Goal: Transaction & Acquisition: Purchase product/service

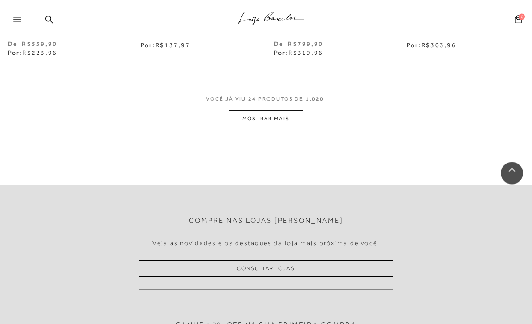
scroll to position [1616, 0]
click at [286, 114] on button "MOSTRAR MAIS" at bounding box center [266, 118] width 75 height 17
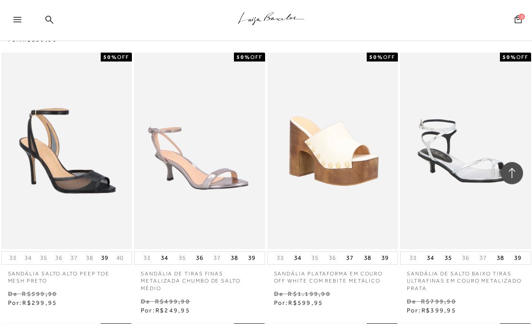
scroll to position [2707, 0]
click at [514, 179] on icon at bounding box center [513, 174] width 12 height 12
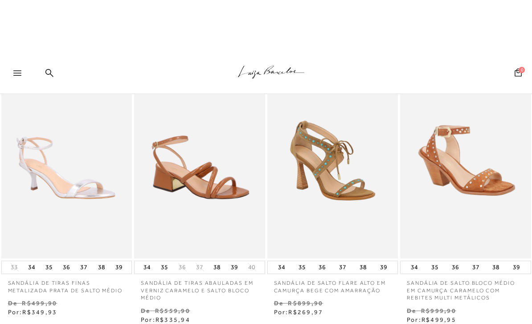
scroll to position [0, 0]
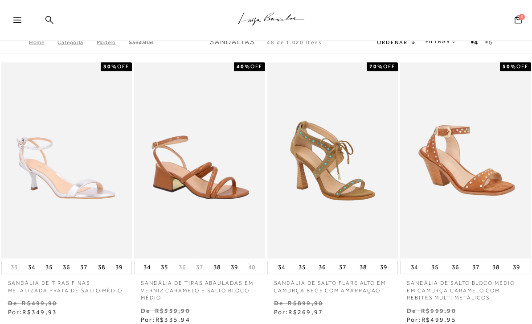
click at [439, 41] on div "Pesquisar Minha Conta Meus Pedidos Lista de desejos Sair 0" at bounding box center [476, 20] width 98 height 41
click at [436, 45] on link "FILTRAR" at bounding box center [441, 41] width 31 height 6
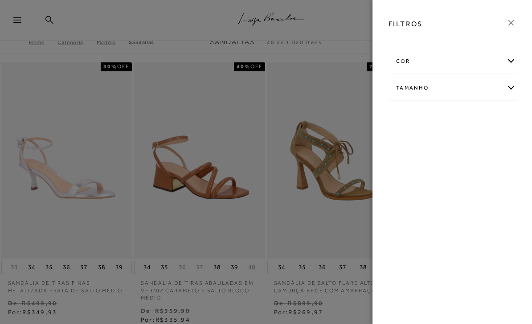
click at [513, 58] on div "cor" at bounding box center [452, 61] width 127 height 24
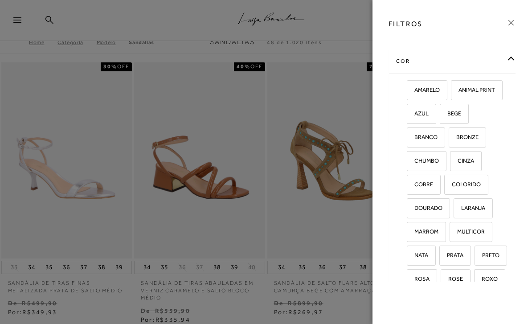
click at [455, 113] on span "BEGE" at bounding box center [451, 113] width 21 height 7
click at [448, 113] on input "BEGE" at bounding box center [443, 115] width 9 height 9
checkbox input "true"
click at [428, 134] on span "BRANCO" at bounding box center [423, 137] width 30 height 7
click at [415, 134] on input "BRANCO" at bounding box center [410, 138] width 9 height 9
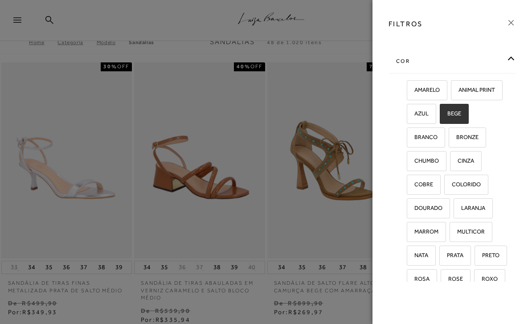
checkbox input "true"
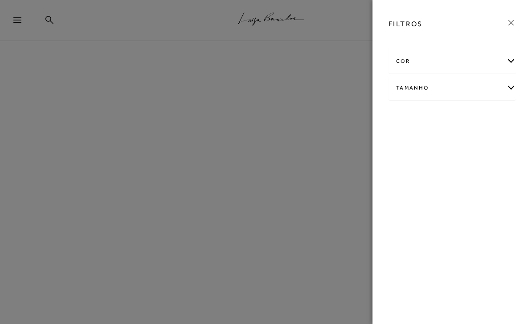
click at [512, 57] on div "cor" at bounding box center [452, 61] width 127 height 24
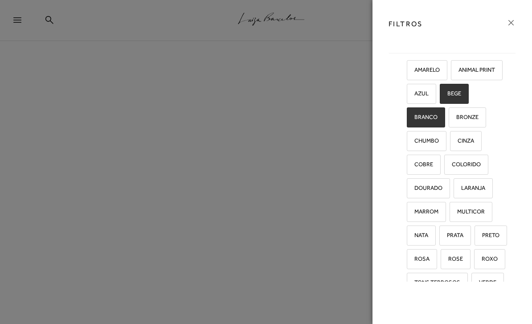
scroll to position [58, 0]
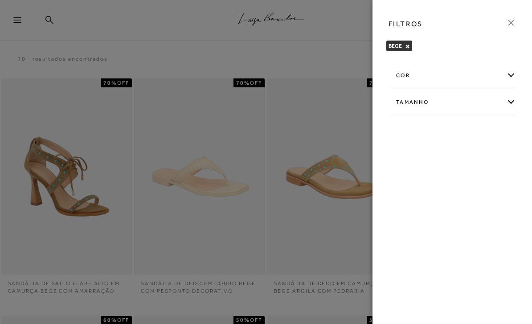
click at [514, 70] on div "cor" at bounding box center [452, 76] width 127 height 24
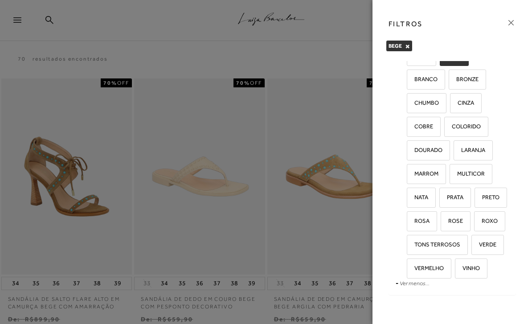
scroll to position [34, 0]
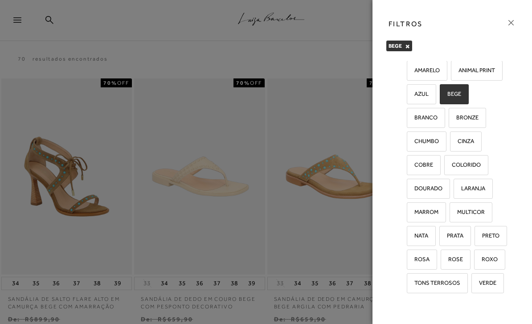
click at [435, 118] on span "BRANCO" at bounding box center [423, 117] width 30 height 7
click at [415, 118] on input "BRANCO" at bounding box center [410, 119] width 9 height 9
checkbox input "true"
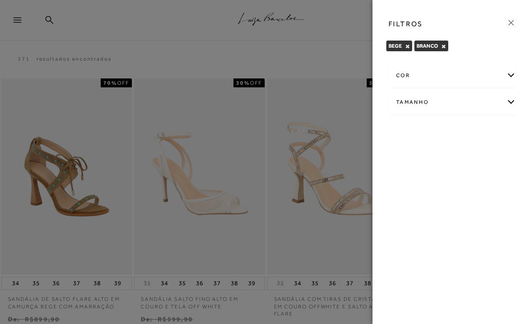
click at [513, 21] on icon at bounding box center [511, 22] width 5 height 5
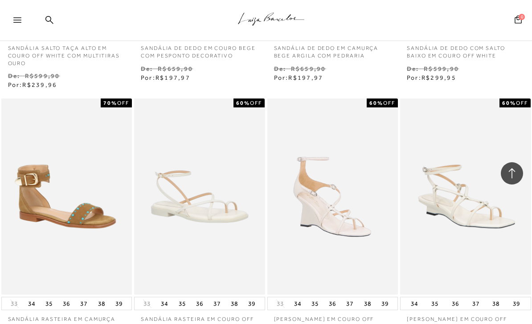
click at [495, 102] on img at bounding box center [465, 197] width 129 height 194
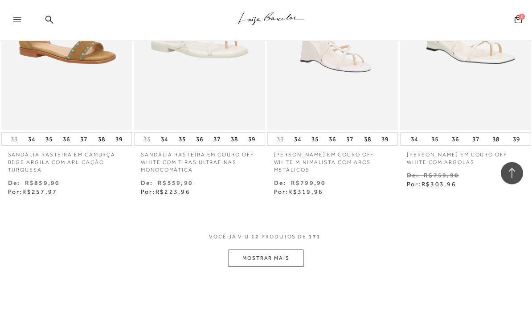
scroll to position [687, 0]
click at [292, 252] on button "MOSTRAR MAIS" at bounding box center [266, 258] width 75 height 17
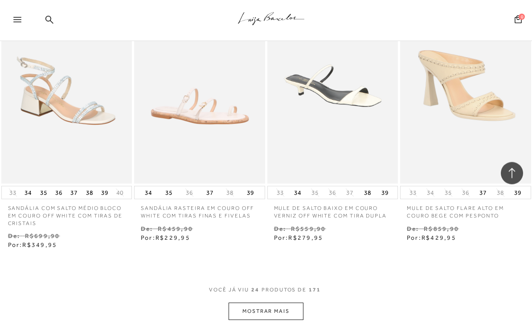
scroll to position [1448, 0]
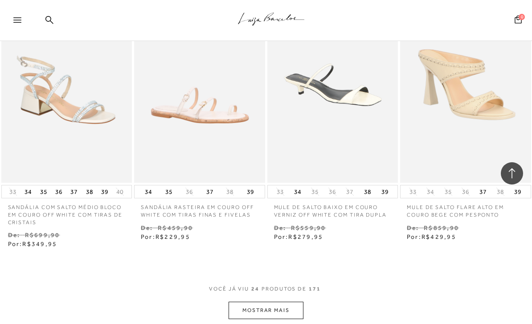
click at [288, 303] on button "MOSTRAR MAIS" at bounding box center [266, 310] width 75 height 17
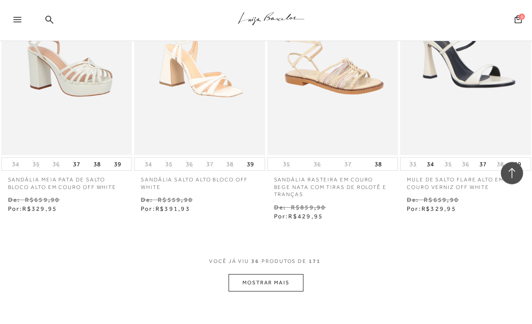
scroll to position [2282, 0]
click at [298, 274] on button "MOSTRAR MAIS" at bounding box center [266, 282] width 75 height 17
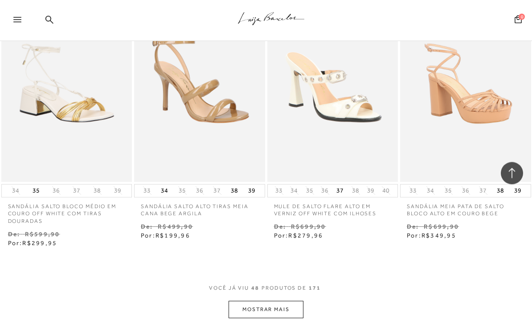
scroll to position [3069, 0]
click at [290, 301] on button "MOSTRAR MAIS" at bounding box center [266, 309] width 75 height 17
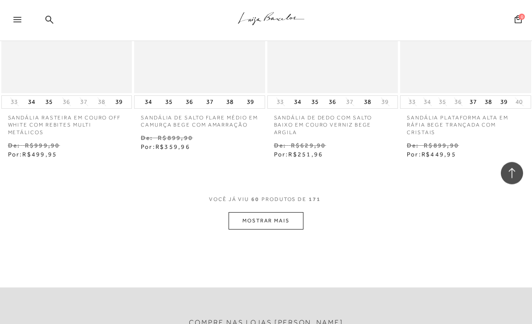
scroll to position [3956, 0]
click at [297, 212] on button "MOSTRAR MAIS" at bounding box center [266, 220] width 75 height 17
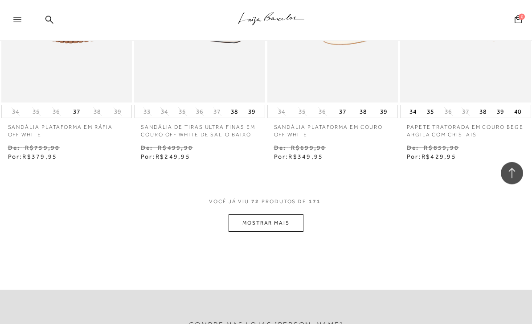
click at [295, 215] on button "MOSTRAR MAIS" at bounding box center [266, 223] width 75 height 17
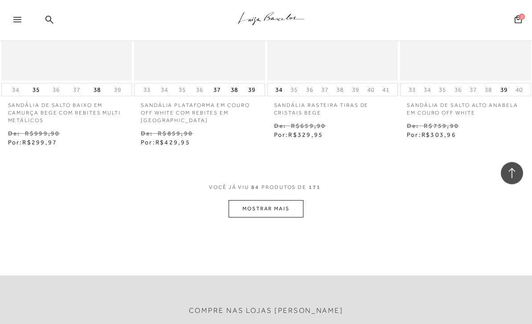
scroll to position [5588, 0]
click at [297, 201] on button "MOSTRAR MAIS" at bounding box center [266, 209] width 75 height 17
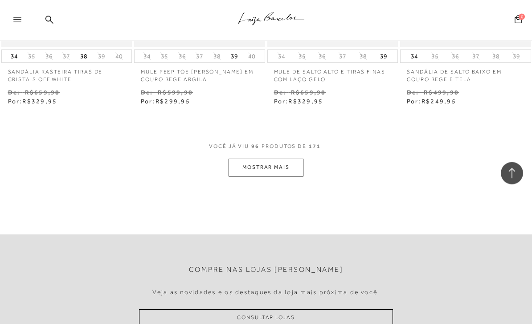
click at [291, 159] on button "MOSTRAR MAIS" at bounding box center [266, 167] width 75 height 17
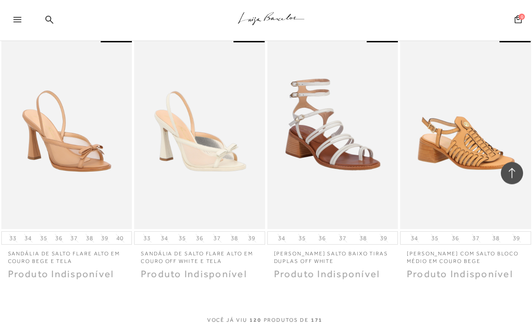
scroll to position [7843, 0]
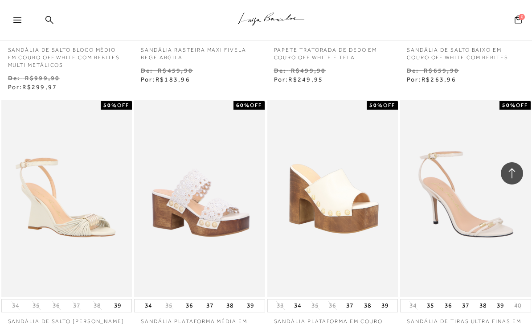
click at [451, 196] on img at bounding box center [465, 199] width 129 height 194
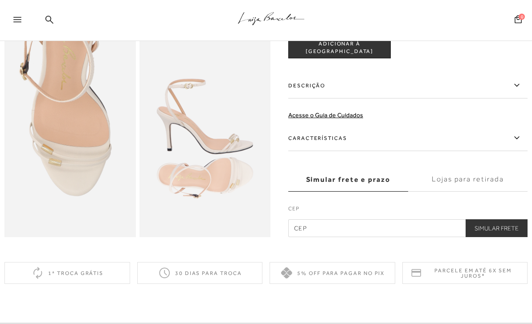
scroll to position [370, 0]
click at [448, 177] on label "Lojas para retirada" at bounding box center [468, 180] width 120 height 24
click at [0, 0] on input "Lojas para retirada" at bounding box center [0, 0] width 0 height 0
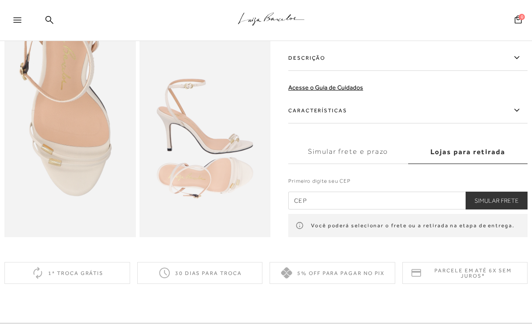
click at [415, 206] on input "text" at bounding box center [407, 201] width 239 height 18
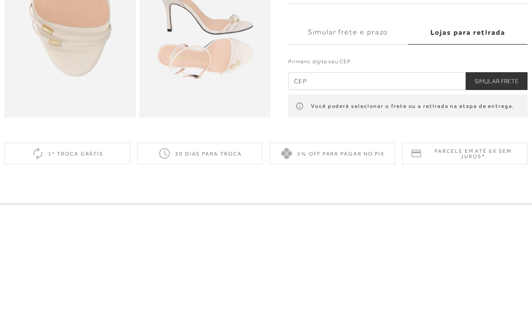
click at [375, 140] on label "Simular frete e prazo" at bounding box center [348, 152] width 120 height 24
click at [0, 0] on input "Simular frete e prazo" at bounding box center [0, 0] width 0 height 0
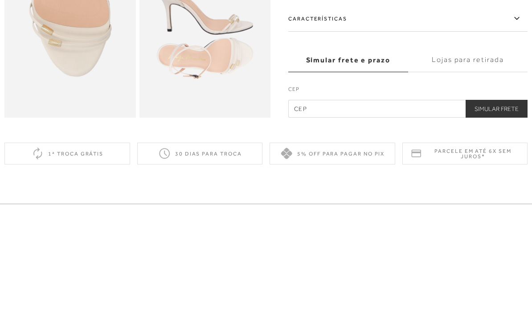
scroll to position [490, 0]
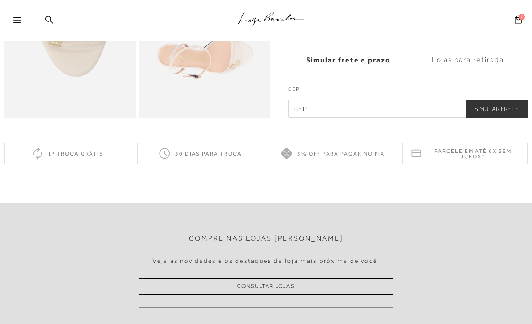
click at [345, 110] on input "text" at bounding box center [407, 109] width 239 height 18
type input "14096-190"
click at [515, 108] on button "Simular Frete" at bounding box center [497, 109] width 62 height 18
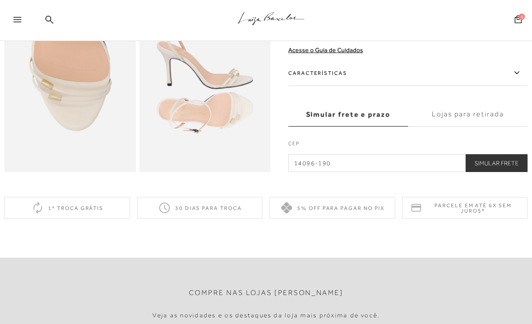
scroll to position [433, 0]
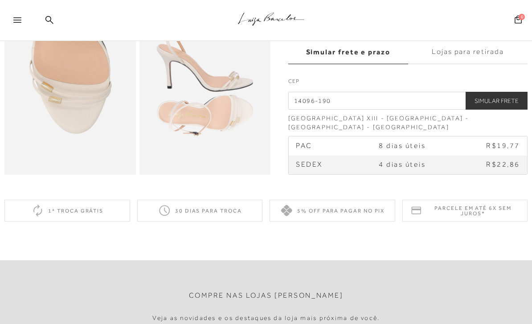
click at [487, 63] on label "Lojas para retirada" at bounding box center [468, 52] width 120 height 24
click at [0, 0] on input "Lojas para retirada" at bounding box center [0, 0] width 0 height 0
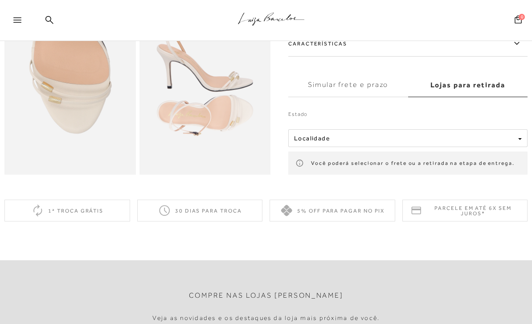
click at [465, 136] on div "Localidade" at bounding box center [404, 139] width 221 height 8
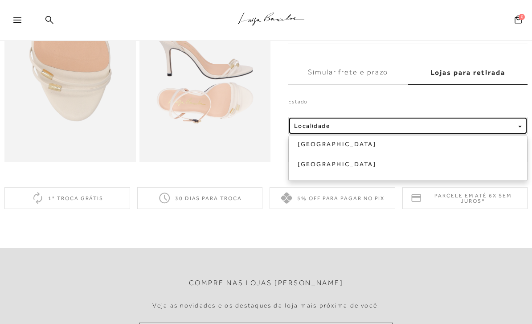
scroll to position [440, 0]
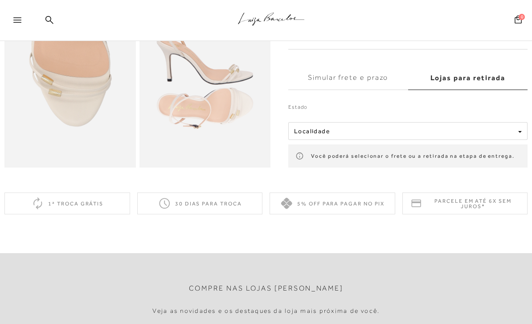
click at [430, 135] on button "Localidade" at bounding box center [407, 131] width 239 height 18
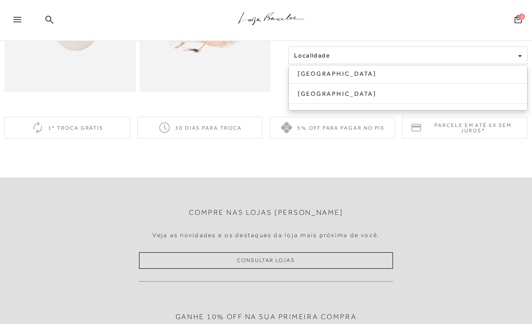
click at [434, 95] on link "[GEOGRAPHIC_DATA]" at bounding box center [408, 94] width 239 height 12
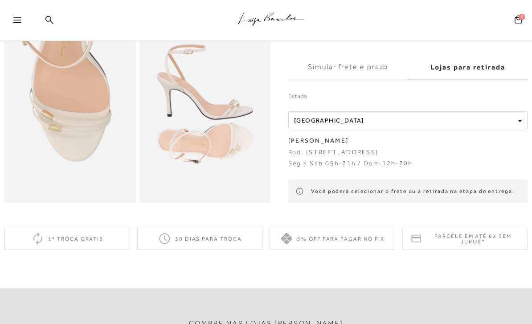
click at [470, 111] on button "Localidade [GEOGRAPHIC_DATA]" at bounding box center [407, 120] width 239 height 18
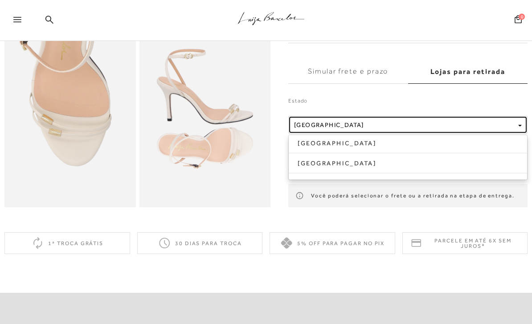
scroll to position [394, 0]
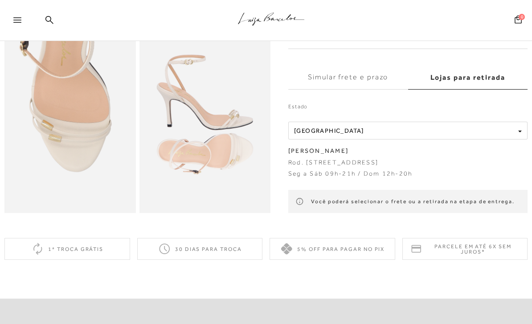
click at [388, 66] on label "Simular frete e prazo" at bounding box center [348, 78] width 120 height 24
click at [0, 0] on input "Simular frete e prazo" at bounding box center [0, 0] width 0 height 0
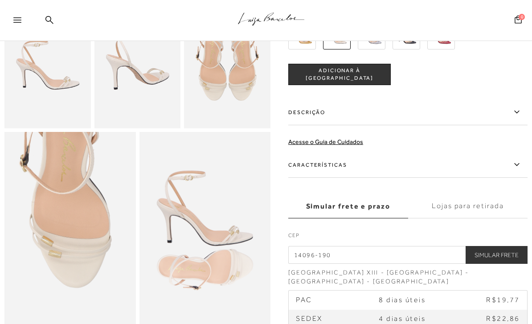
click at [229, 246] on img at bounding box center [206, 230] width 132 height 197
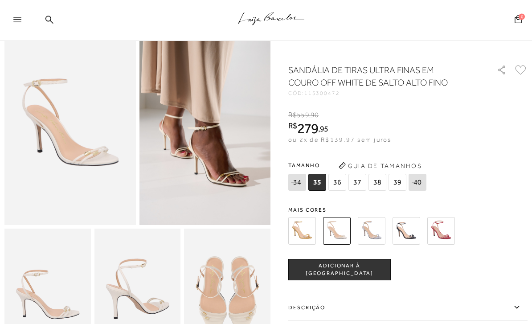
click at [43, 156] on img at bounding box center [70, 127] width 132 height 197
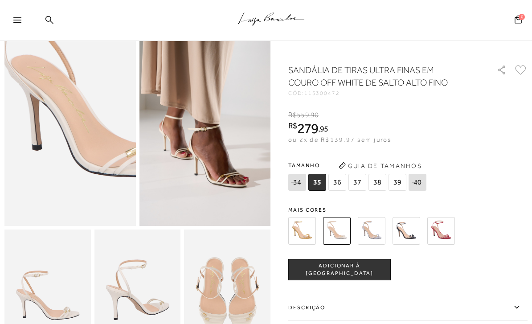
scroll to position [0, 0]
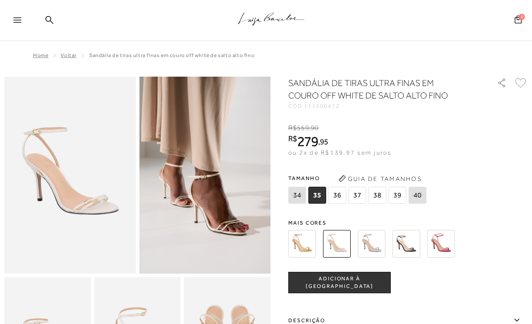
click at [332, 198] on span "36" at bounding box center [338, 195] width 18 height 17
click at [380, 181] on button "Guia de Tamanhos" at bounding box center [380, 179] width 89 height 14
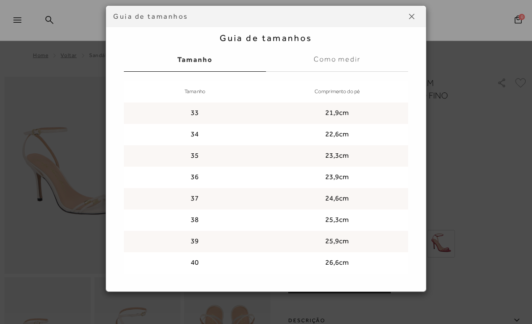
scroll to position [27, 0]
click at [410, 19] on img at bounding box center [411, 16] width 5 height 5
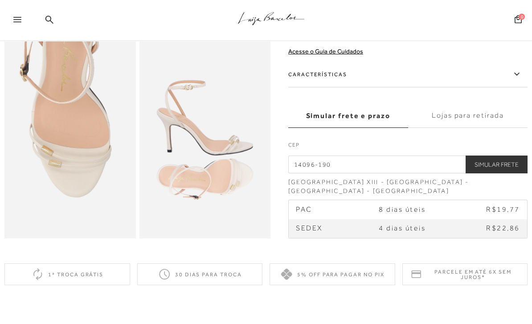
scroll to position [370, 0]
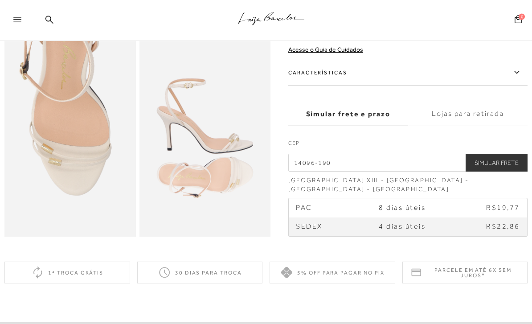
click at [336, 76] on label "Características" at bounding box center [407, 73] width 239 height 26
click at [0, 0] on input "Características" at bounding box center [0, 0] width 0 height 0
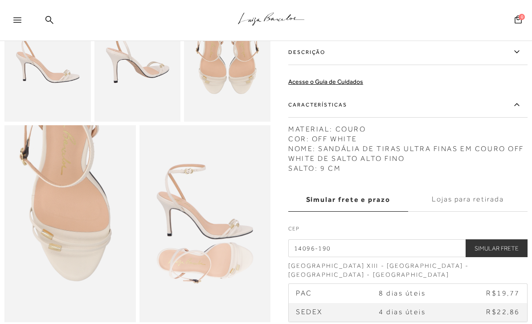
scroll to position [284, 0]
click at [513, 119] on label "Características" at bounding box center [407, 106] width 239 height 26
click at [0, 0] on input "Características" at bounding box center [0, 0] width 0 height 0
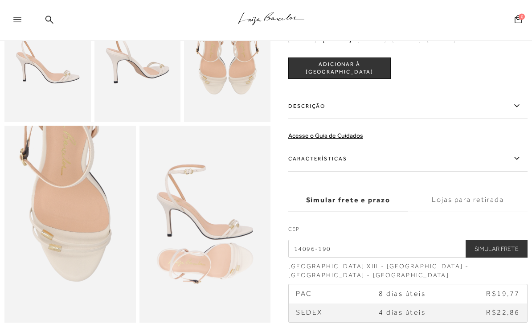
scroll to position [284, 0]
click at [515, 65] on div "SANDÁLIA DE TIRAS ULTRA FINAS EM COURO OFF WHITE DE SALTO ALTO FINO CÓD: 115300…" at bounding box center [407, 92] width 239 height 461
click at [513, 111] on icon at bounding box center [517, 105] width 11 height 11
click at [0, 0] on input "Descrição" at bounding box center [0, 0] width 0 height 0
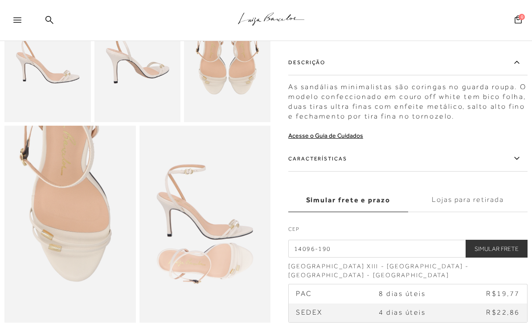
click at [517, 75] on label "Descrição" at bounding box center [407, 62] width 239 height 26
click at [0, 0] on input "Descrição" at bounding box center [0, 0] width 0 height 0
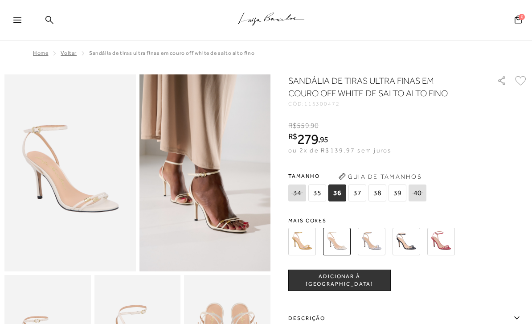
scroll to position [0, 0]
